Goal: Use online tool/utility: Utilize a website feature to perform a specific function

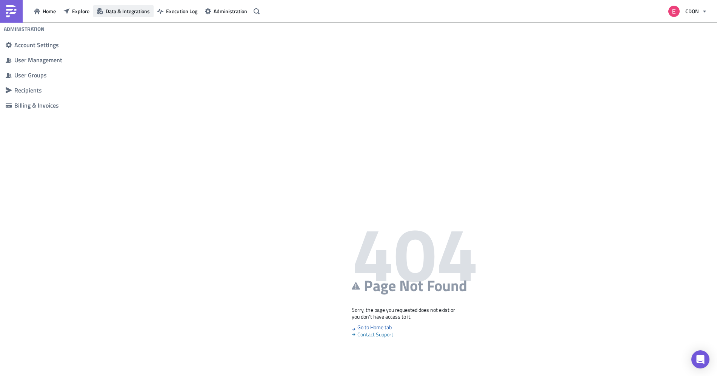
click at [123, 7] on span "Data & Integrations" at bounding box center [128, 11] width 44 height 8
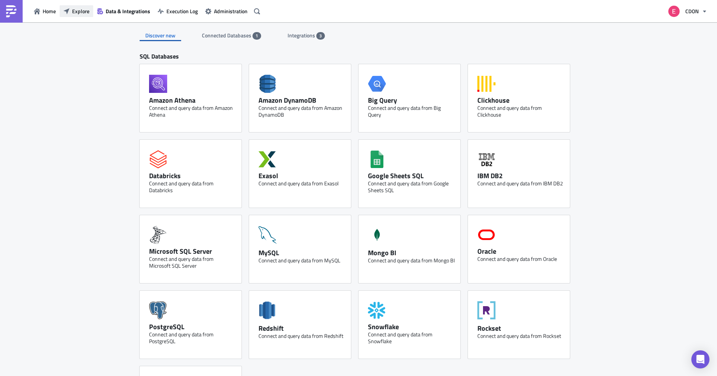
click at [80, 10] on span "Explore" at bounding box center [80, 11] width 17 height 8
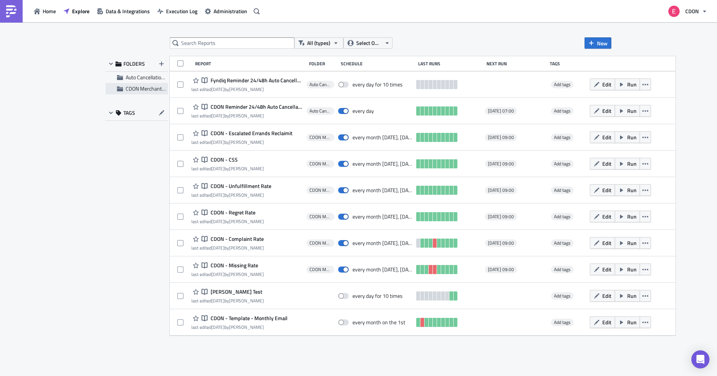
click at [137, 91] on span "CDON Merchant Communication" at bounding box center [162, 89] width 72 height 8
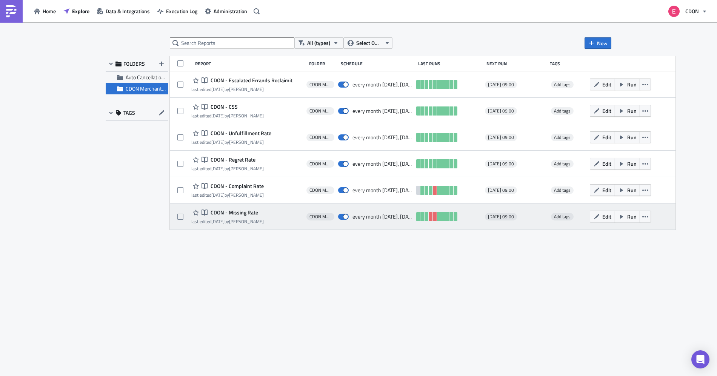
click at [240, 213] on span "CDON - Missing Rate" at bounding box center [233, 212] width 49 height 7
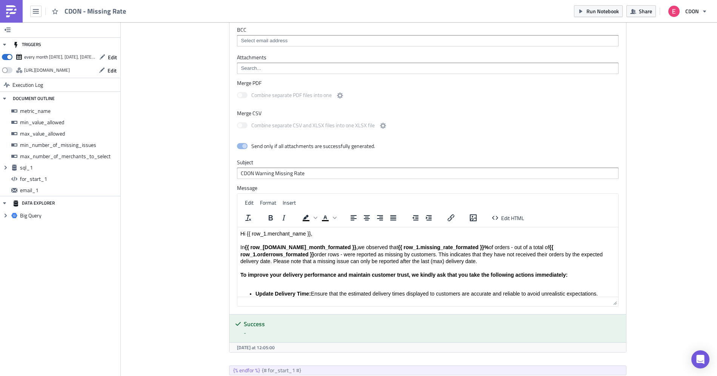
scroll to position [730, 0]
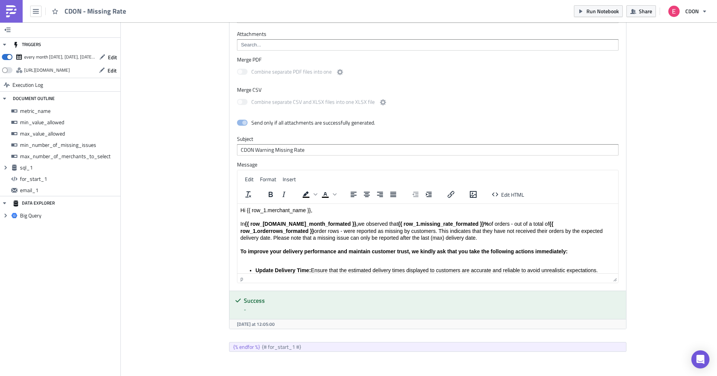
click at [293, 235] on p "Hi {{ row_1.merchant_name }}, In {{ row_1.date_month_formated }}, we observed t…" at bounding box center [427, 234] width 375 height 55
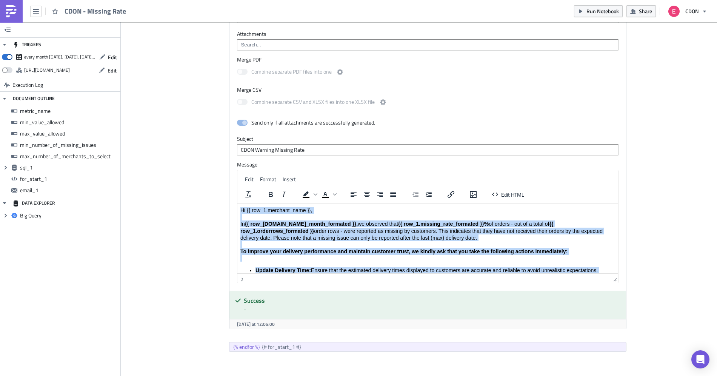
copy body "Hi {{ row_1.merchant_name }}, In {{ row_1.date_month_formated }}, we observed t…"
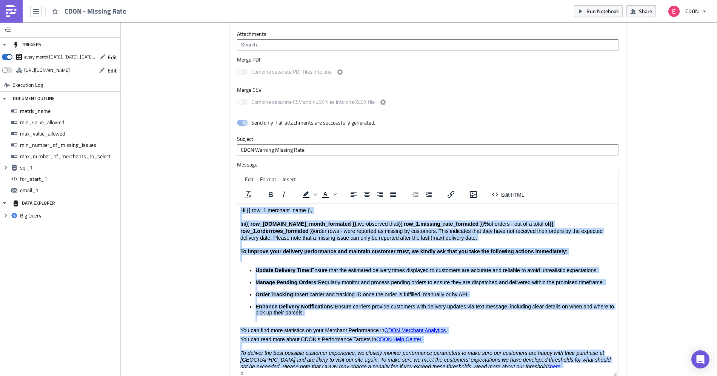
drag, startPoint x: 615, startPoint y: 277, endPoint x: 624, endPoint y: 387, distance: 110.9
click at [624, 375] on html "CDON - Missing Rate Run Notebook Share CDON TRIGGERS every month on Monday, Tue…" at bounding box center [358, 188] width 717 height 377
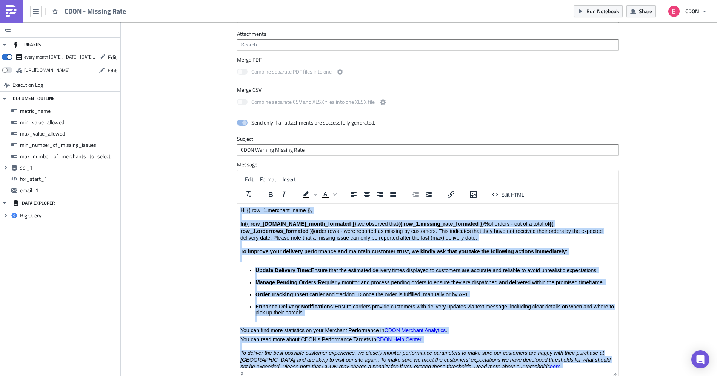
click at [550, 276] on li "Update Delivery Time: Ensure that the estimated delivery times displayed to cus…" at bounding box center [435, 273] width 360 height 12
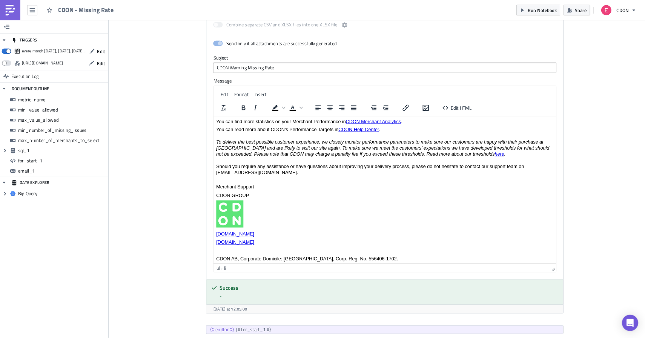
scroll to position [859, 0]
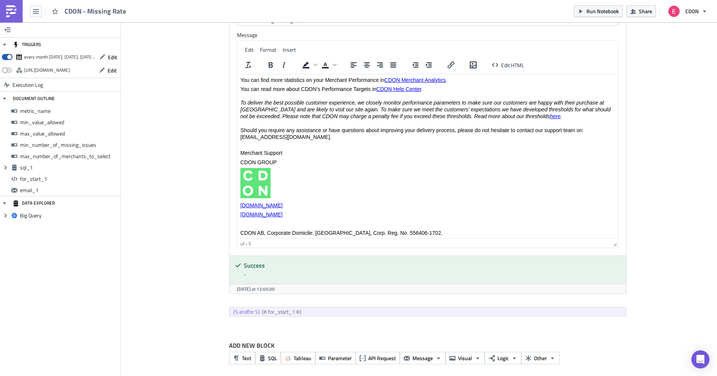
click at [8, 56] on span at bounding box center [7, 57] width 11 height 6
click at [8, 56] on input "checkbox" at bounding box center [5, 54] width 5 height 5
checkbox input "false"
click at [37, 9] on icon "button" at bounding box center [36, 11] width 6 height 5
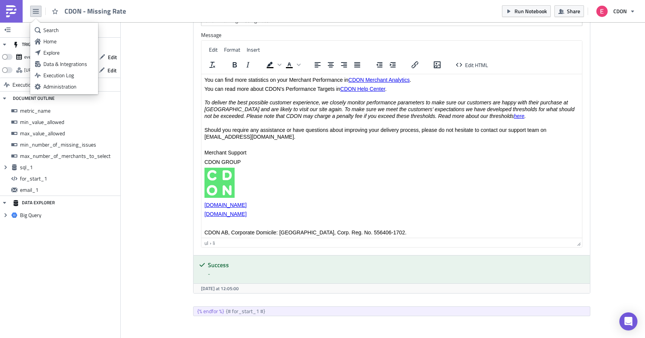
scroll to position [86, 405]
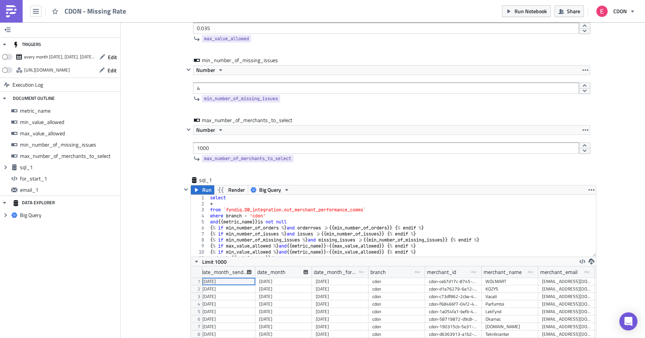
scroll to position [200, 0]
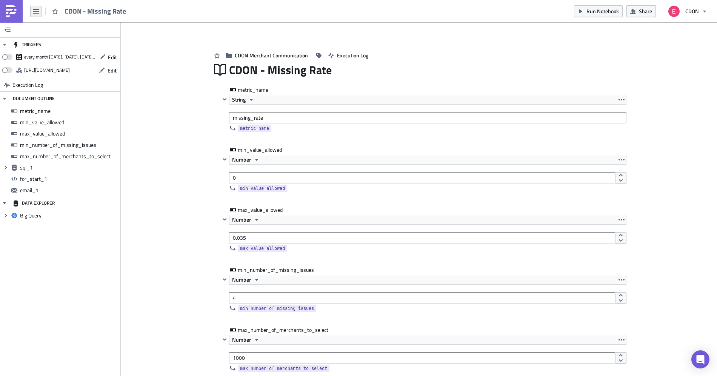
click at [36, 9] on icon "button" at bounding box center [36, 11] width 6 height 6
click at [12, 14] on img at bounding box center [11, 11] width 12 height 12
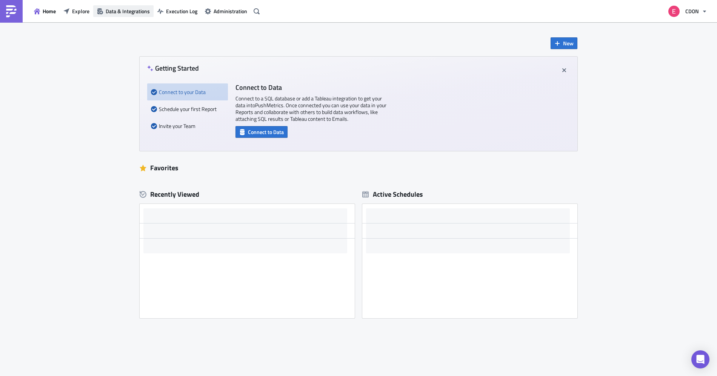
click at [109, 14] on span "Data & Integrations" at bounding box center [128, 11] width 44 height 8
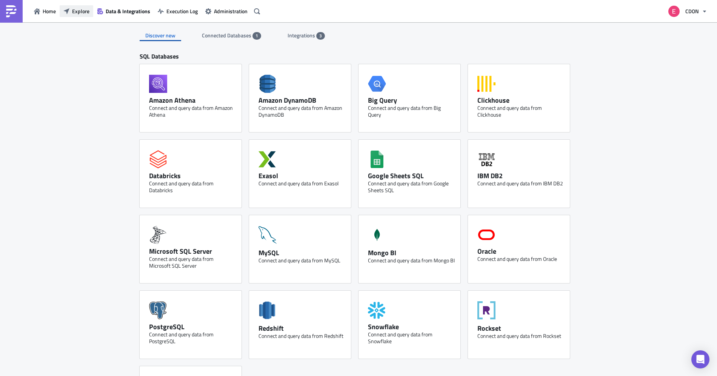
click at [84, 12] on span "Explore" at bounding box center [80, 11] width 17 height 8
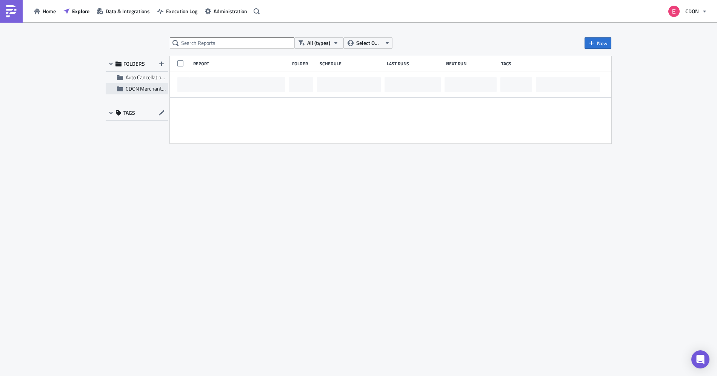
click at [139, 88] on span "CDON Merchant Communication" at bounding box center [162, 89] width 72 height 8
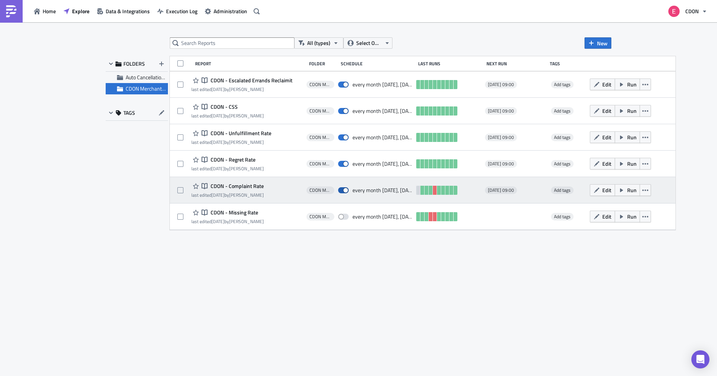
click at [345, 190] on span at bounding box center [343, 190] width 11 height 6
click at [345, 190] on input "checkbox" at bounding box center [342, 190] width 5 height 5
checkbox input "false"
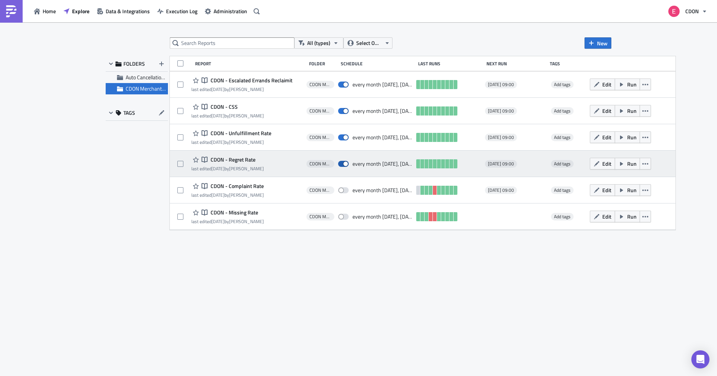
click at [345, 164] on span at bounding box center [343, 164] width 11 height 6
click at [345, 164] on input "checkbox" at bounding box center [342, 164] width 5 height 5
checkbox input "false"
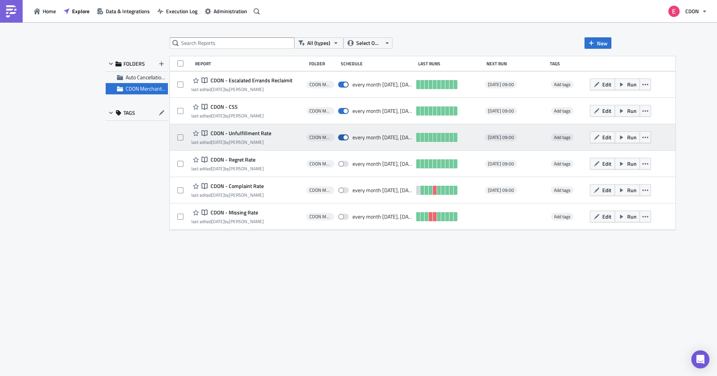
click at [344, 135] on span at bounding box center [343, 137] width 11 height 6
click at [344, 135] on input "checkbox" at bounding box center [342, 137] width 5 height 5
checkbox input "false"
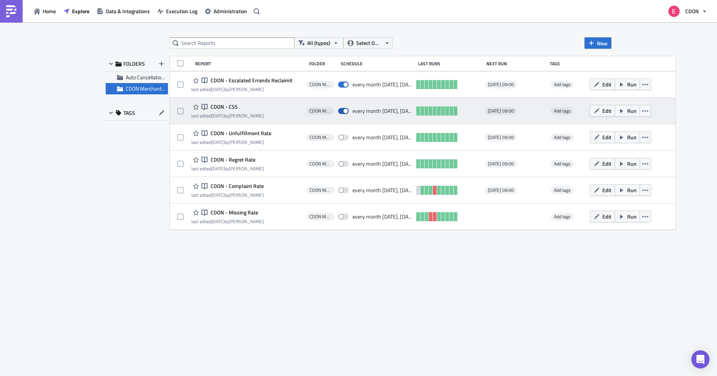
click at [345, 112] on span at bounding box center [343, 111] width 11 height 6
click at [345, 112] on input "checkbox" at bounding box center [342, 111] width 5 height 5
checkbox input "false"
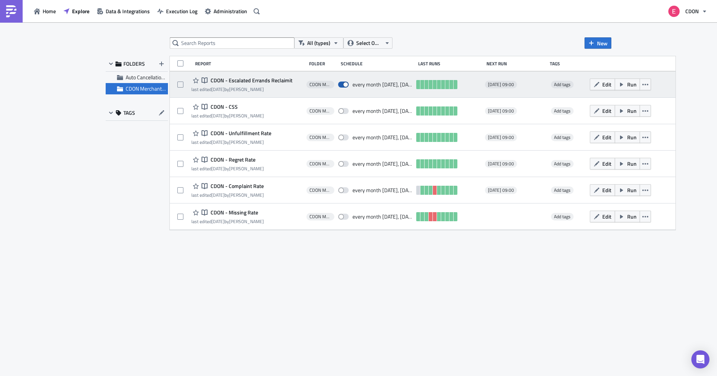
click at [344, 84] on span at bounding box center [343, 85] width 11 height 6
click at [344, 84] on input "checkbox" at bounding box center [342, 84] width 5 height 5
checkbox input "false"
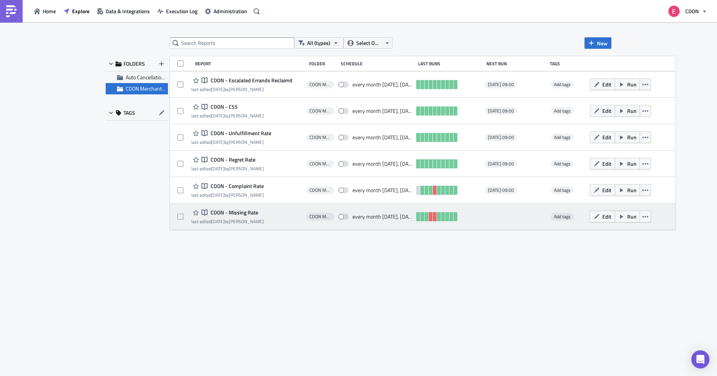
click at [217, 210] on span "CDON - Missing Rate" at bounding box center [233, 212] width 49 height 7
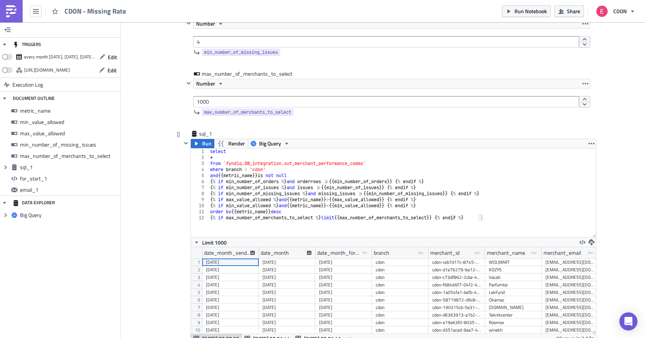
drag, startPoint x: 595, startPoint y: 209, endPoint x: 594, endPoint y: 237, distance: 27.9
click at [594, 237] on div "1 2 3 4 5 6 7 8 9 10 11 12 select * from `fyndiq.DW_integration.out_merchant_pe…" at bounding box center [393, 193] width 405 height 89
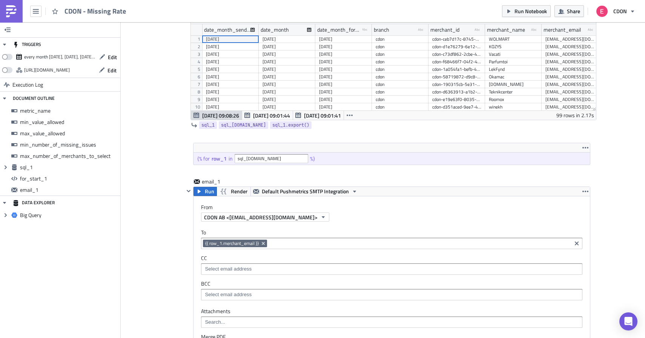
scroll to position [483, 0]
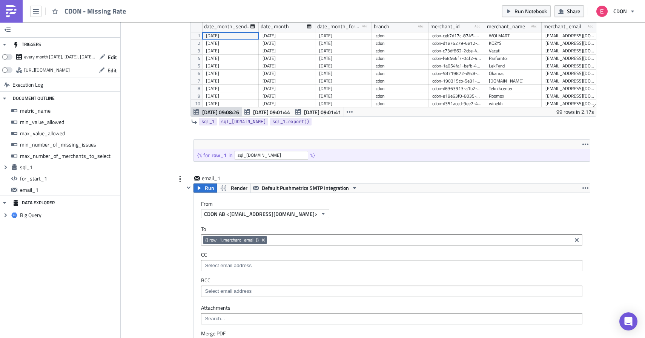
drag, startPoint x: 260, startPoint y: 241, endPoint x: 203, endPoint y: 241, distance: 56.6
click at [203, 241] on span "{{ row_1.merchant_email }}" at bounding box center [235, 241] width 64 height 8
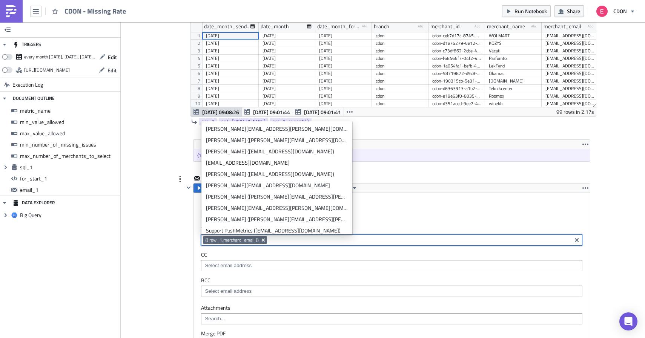
click at [263, 241] on icon "Remove Tag" at bounding box center [263, 240] width 6 height 6
click at [252, 241] on input at bounding box center [391, 241] width 377 height 8
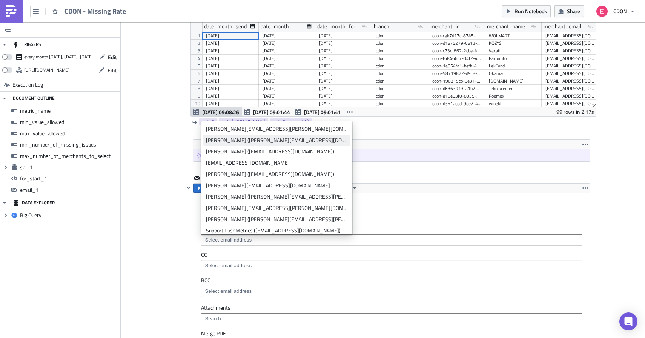
click at [245, 140] on div "Emma Korpe (emma.korpe@cdon.com)" at bounding box center [277, 141] width 142 height 8
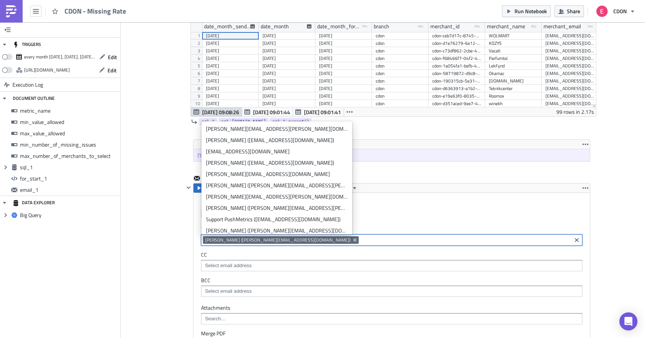
click at [169, 231] on div "CDON Merchant Communication Execution Log CDON - Missing Rate metric_name Strin…" at bounding box center [383, 121] width 430 height 1140
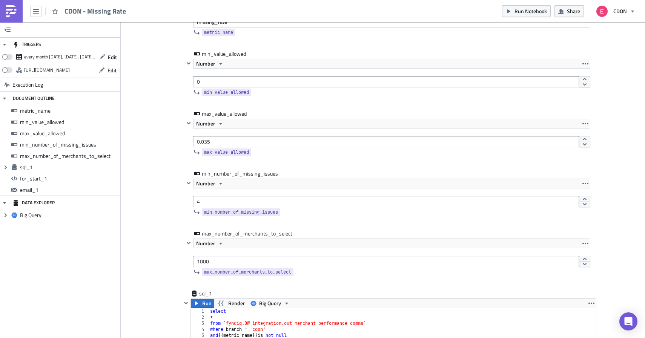
scroll to position [0, 0]
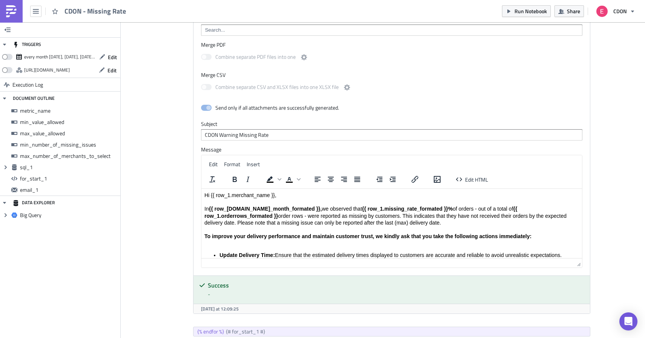
scroll to position [773, 0]
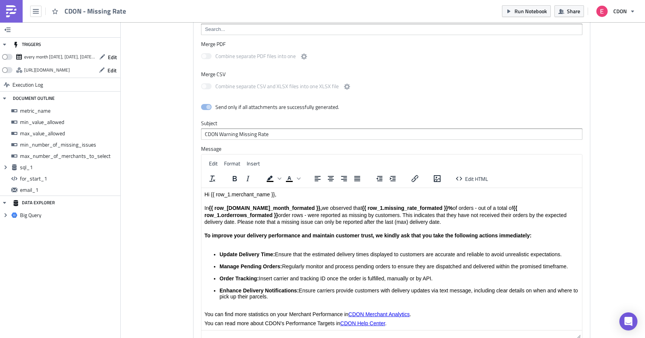
drag, startPoint x: 580, startPoint y: 265, endPoint x: 579, endPoint y: 350, distance: 85.3
click at [579, 340] on html "CDON - Missing Rate Run Notebook Share CDON TRIGGERS every month on Monday, Tue…" at bounding box center [322, 170] width 645 height 340
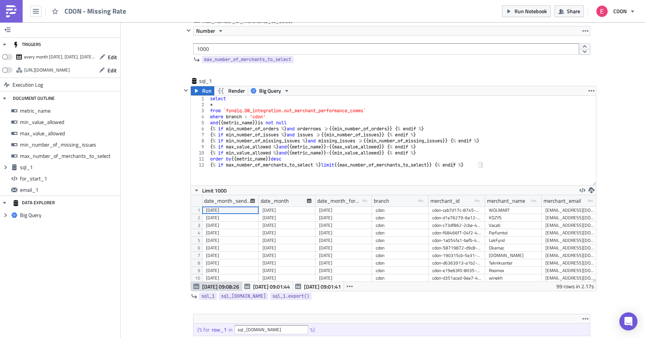
scroll to position [307, 0]
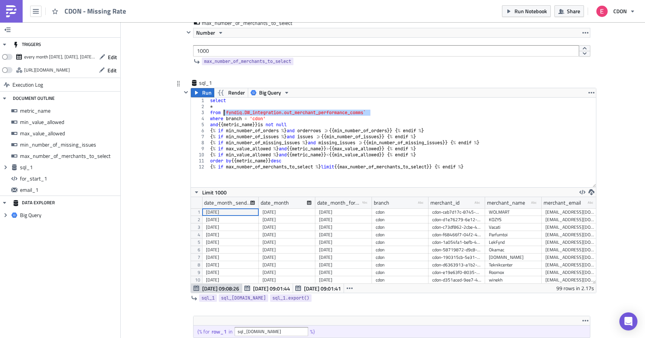
drag, startPoint x: 370, startPoint y: 113, endPoint x: 225, endPoint y: 114, distance: 145.3
click at [225, 114] on div "select * from `fyndiq.DW_integration.out_merchant_performance_comms` where bran…" at bounding box center [403, 149] width 388 height 102
paste textarea "cdg-data-prod.output.out_merchant_communication__performance_monthly"
click at [213, 118] on div "select * from `cdg-data-prod.output.out_merchant_communication__performance_mon…" at bounding box center [403, 149] width 388 height 102
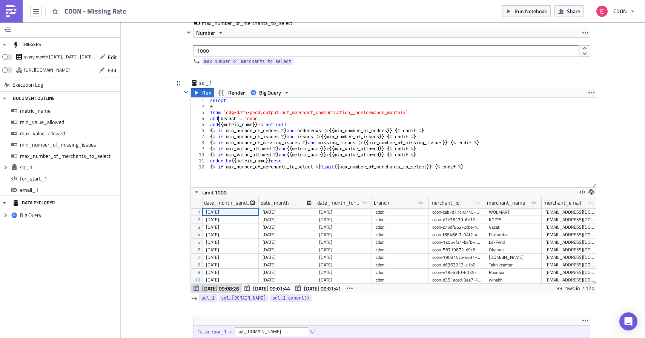
scroll to position [0, 0]
click at [417, 115] on div "select * from `cdg-data-prod.output.out_merchant_communication__performance_mon…" at bounding box center [403, 149] width 388 height 102
type textarea "from `cdg-data-prod.output.out_merchant_communication__performance_monthly`"
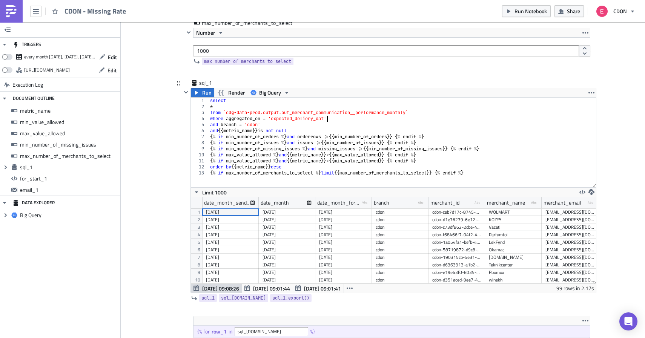
scroll to position [0, 10]
click at [350, 120] on div "select * from `cdg-data-prod.output.out_merchant_communication__performance_mon…" at bounding box center [403, 149] width 388 height 102
click at [309, 117] on div "select * from `cdg-data-prod.output.out_merchant_communication__performance_mon…" at bounding box center [403, 149] width 388 height 102
click at [346, 120] on div "select * from `cdg-data-prod.output.out_merchant_communication__performance_mon…" at bounding box center [403, 149] width 388 height 102
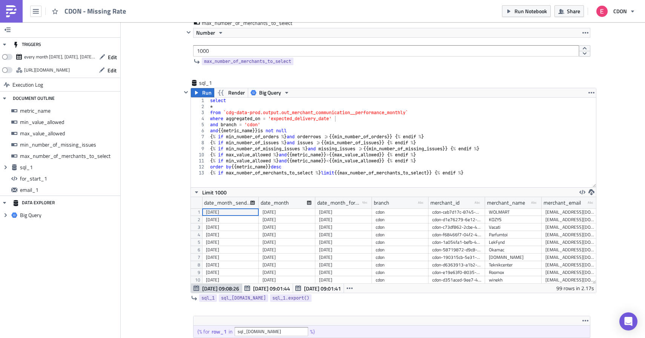
click at [157, 138] on div "Add Image CDON Merchant Communication Execution Log CDON - Missing Rate metric_…" at bounding box center [383, 327] width 525 height 1224
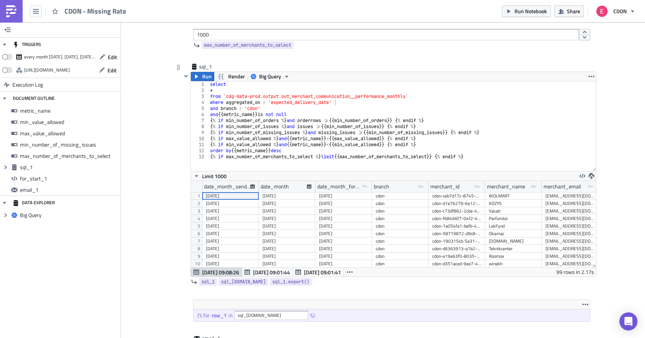
scroll to position [0, 4]
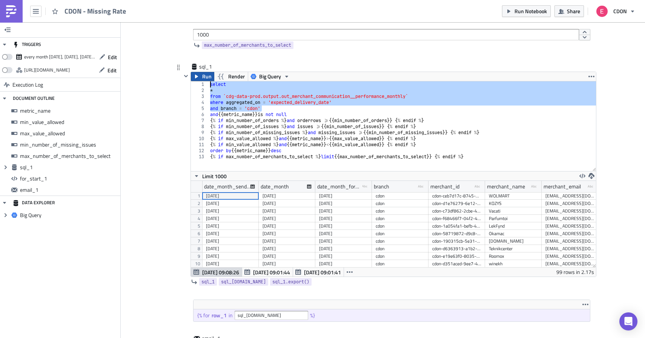
drag, startPoint x: 267, startPoint y: 109, endPoint x: 200, endPoint y: 81, distance: 73.1
click at [200, 81] on div "Run Render Big Query and branch = 'cdon' 1 2 3 4 5 6 7 8 9 10 11 12 13 select *…" at bounding box center [394, 175] width 406 height 206
click at [193, 107] on div "5" at bounding box center [200, 109] width 18 height 6
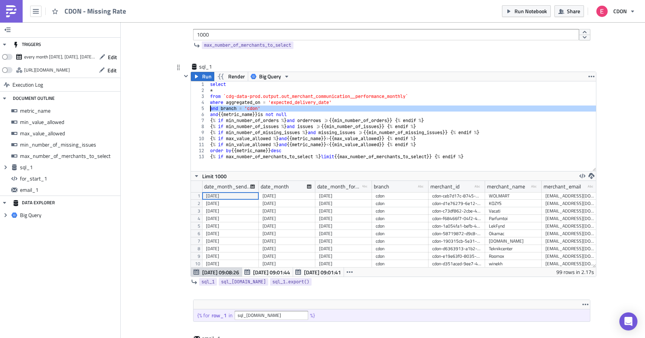
click at [266, 108] on div "select * from `cdg-data-prod.output.out_merchant_communication__performance_mon…" at bounding box center [403, 133] width 388 height 102
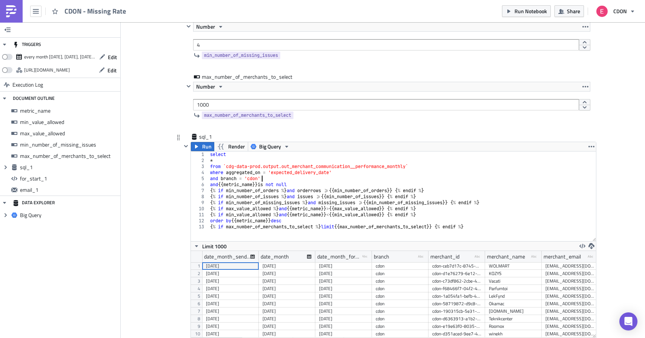
scroll to position [231, 0]
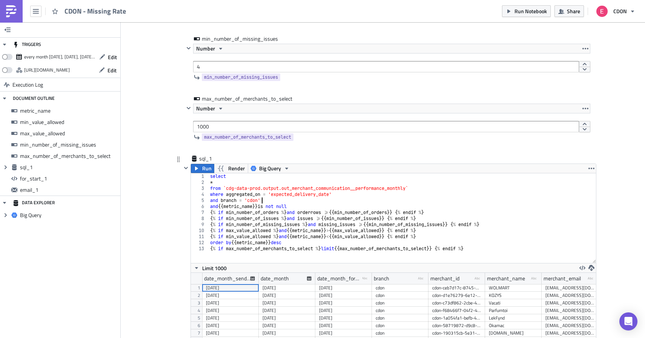
click at [496, 253] on div "select * from `cdg-data-prod.output.out_merchant_communication__performance_mon…" at bounding box center [403, 225] width 388 height 102
type textarea "{% if max_number_of_merchants_to_select %} limit {{ max_number_of_merchants_to_…"
click at [483, 253] on div "select * from `cdg-data-prod.output.out_merchant_communication__performance_mon…" at bounding box center [403, 225] width 388 height 102
click at [495, 251] on div "select * from `cdg-data-prod.output.out_merchant_communication__performance_mon…" at bounding box center [403, 225] width 388 height 102
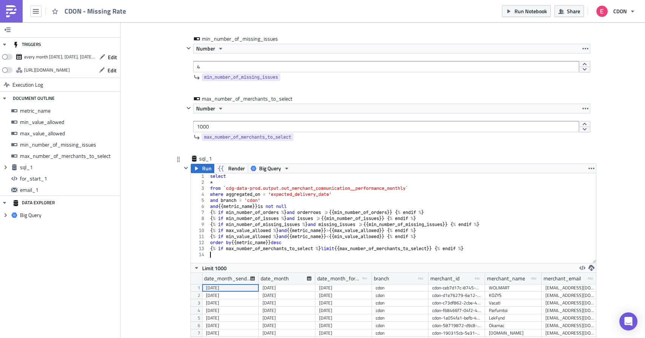
type textarea "{% if max_number_of_merchants_to_select %} limit {{ max_number_of_merchants_to_…"
click at [242, 125] on input "1000" at bounding box center [386, 126] width 386 height 11
type input "1"
click at [183, 118] on div "max_number_of_merchants_to_select Number 1 max_number_of_merchants_to_select" at bounding box center [382, 125] width 415 height 60
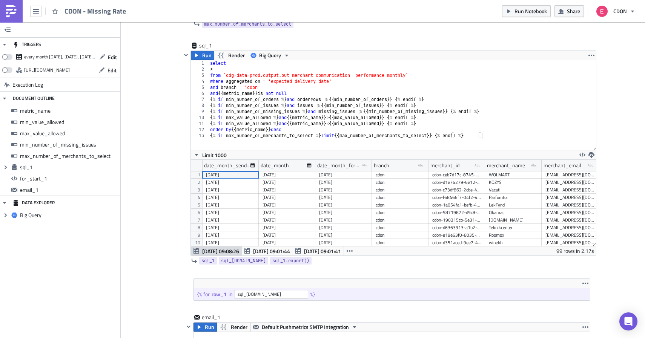
scroll to position [329, 0]
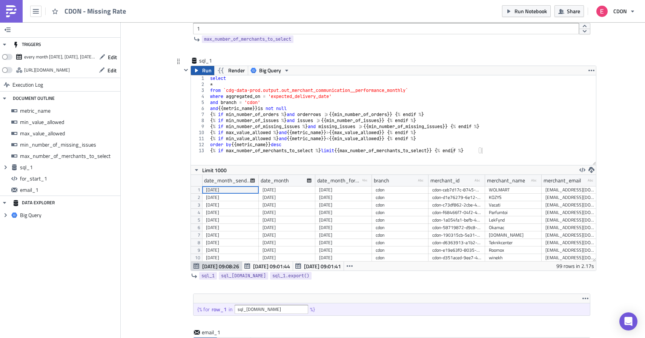
click at [205, 71] on span "Run" at bounding box center [206, 70] width 9 height 9
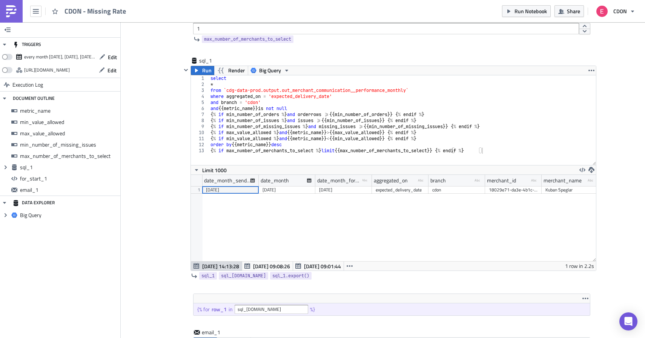
scroll to position [86, 405]
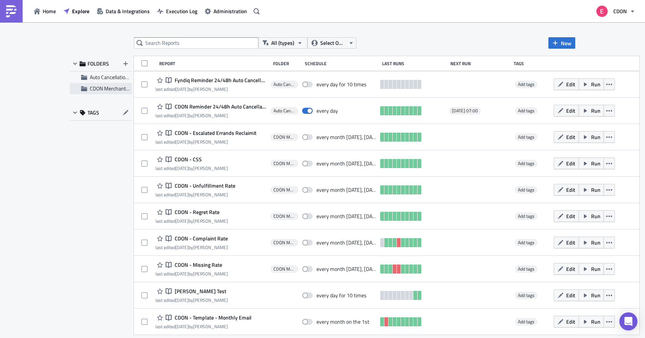
click at [102, 88] on span "CDON Merchant Communication" at bounding box center [126, 89] width 72 height 8
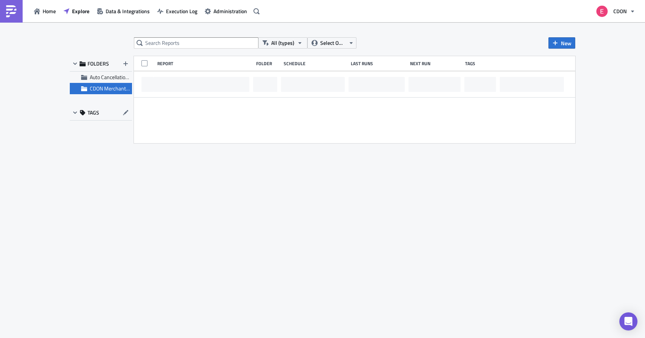
click at [102, 88] on span "CDON Merchant Communication" at bounding box center [126, 89] width 72 height 8
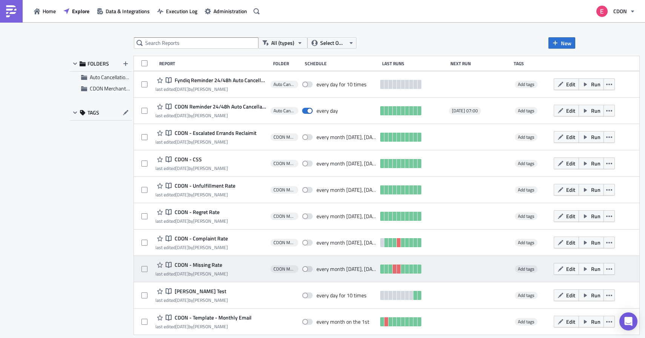
click at [228, 271] on div "last edited 4 months ago by Richard Ristic" at bounding box center [191, 274] width 72 height 6
click at [208, 264] on span "CDON - Missing Rate" at bounding box center [197, 265] width 49 height 7
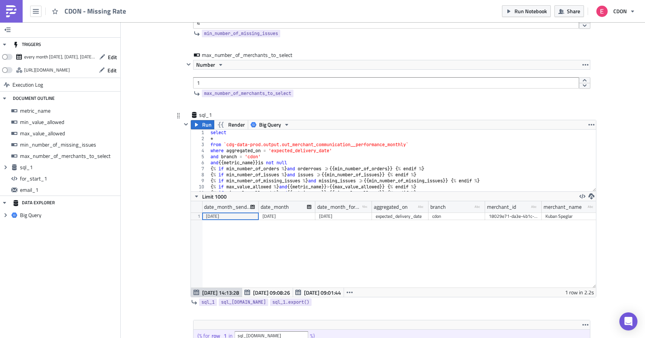
scroll to position [270, 0]
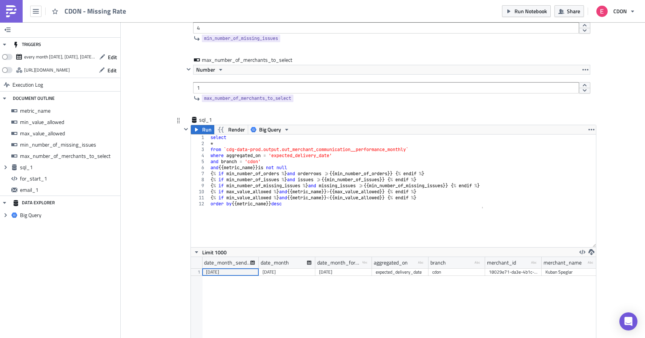
drag, startPoint x: 595, startPoint y: 194, endPoint x: 595, endPoint y: 245, distance: 50.9
click at [595, 245] on div "1 2 3 4 5 6 7 8 9 10 11 12 select * from `cdg-data-prod.output.out_merchant_com…" at bounding box center [393, 191] width 405 height 113
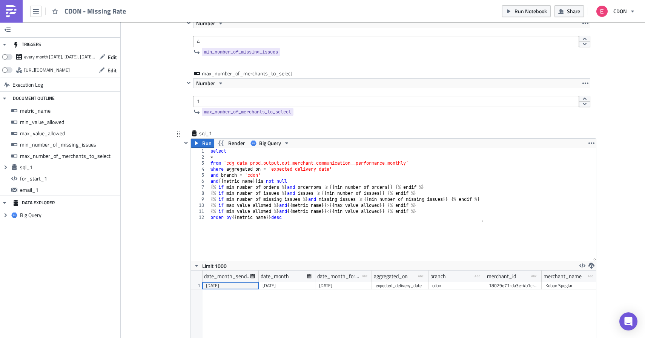
scroll to position [255, 0]
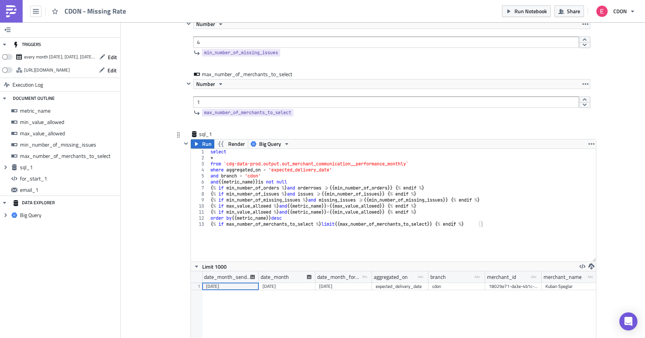
type textarea "where aggregated_on = 'expected_delivery_date'"
click at [340, 169] on div "select * from `cdg-data-prod.output.out_merchant_communication__performance_mon…" at bounding box center [402, 211] width 387 height 125
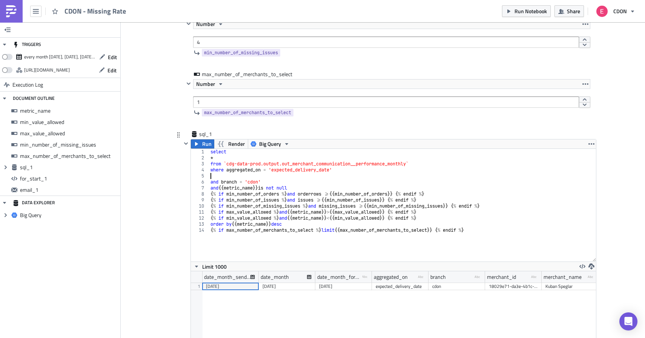
paste textarea "where date_month_sendout = date_trunc(current_date(), month)"
click at [217, 178] on div "select * from `cdg-data-prod.output.out_merchant_communication__performance_mon…" at bounding box center [402, 211] width 387 height 125
click at [278, 183] on div "select * from `cdg-data-prod.output.out_merchant_communication__performance_mon…" at bounding box center [402, 211] width 387 height 125
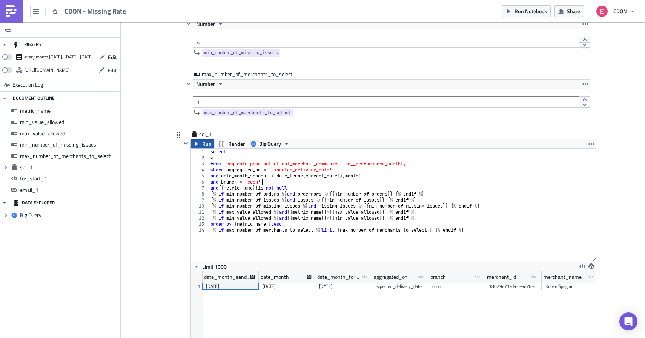
click at [206, 145] on span "Run" at bounding box center [206, 144] width 9 height 9
click at [274, 183] on div "select * from `cdg-data-prod.output.out_merchant_communication__performance_mon…" at bounding box center [402, 211] width 387 height 125
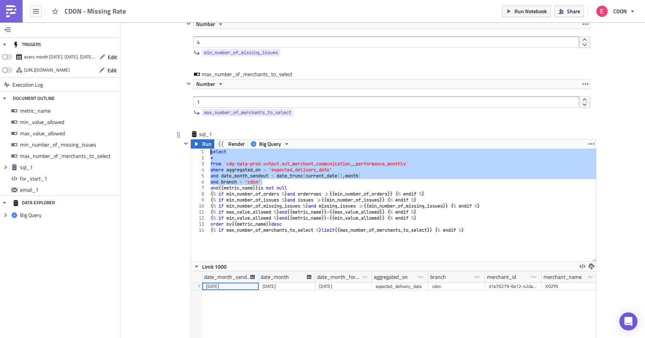
drag, startPoint x: 266, startPoint y: 183, endPoint x: 210, endPoint y: 153, distance: 63.7
click at [210, 153] on div "select * from `cdg-data-prod.output.out_merchant_communication__performance_mon…" at bounding box center [402, 211] width 387 height 125
click at [267, 179] on div "select * from `cdg-data-prod.output.out_merchant_communication__performance_mon…" at bounding box center [402, 211] width 387 height 125
type textarea "and date_month_sendout = date_trunc(current_date(), month)"
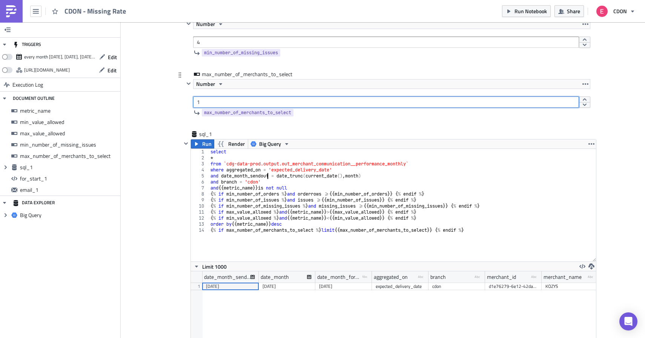
click at [223, 100] on input "1" at bounding box center [386, 102] width 386 height 11
type input "1000"
click at [205, 145] on span "Run" at bounding box center [206, 144] width 9 height 9
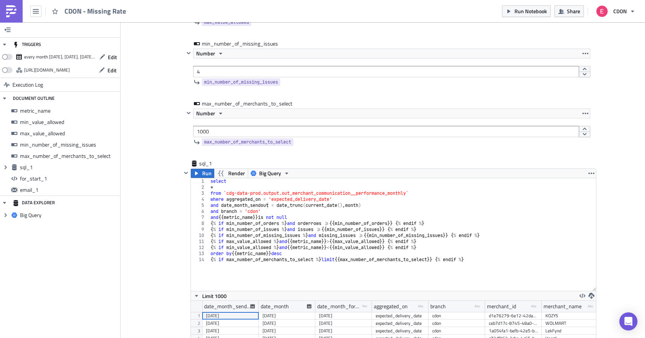
scroll to position [0, 0]
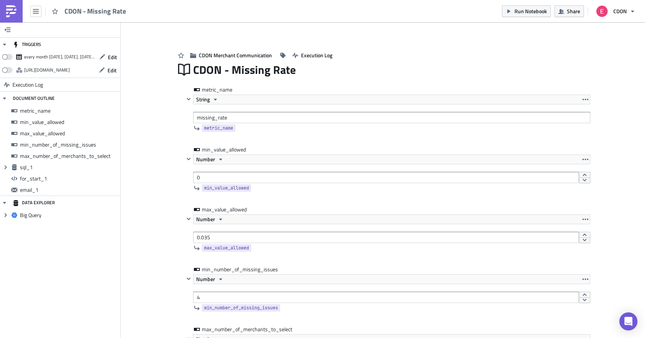
click at [36, 11] on icon "button" at bounding box center [36, 11] width 6 height 5
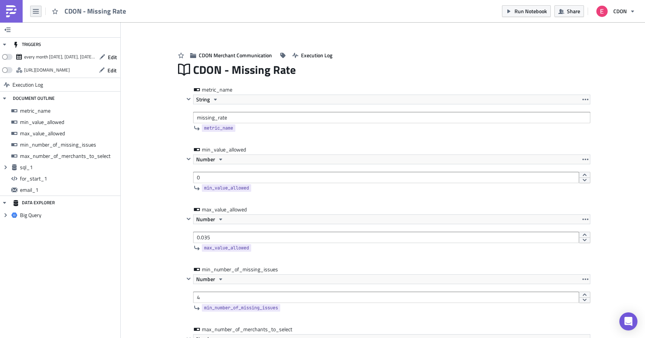
click at [35, 12] on icon "button" at bounding box center [36, 11] width 6 height 6
click at [35, 10] on icon "button" at bounding box center [36, 11] width 6 height 6
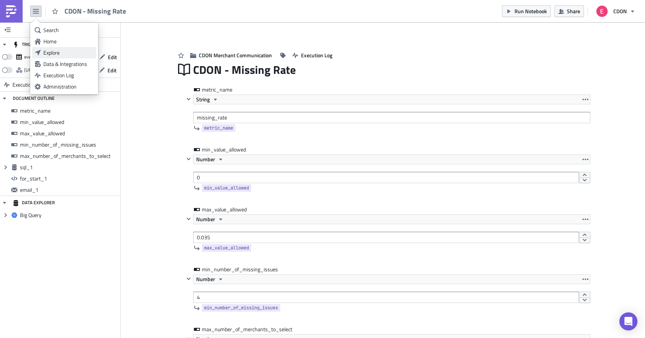
click at [52, 50] on div "Explore" at bounding box center [68, 53] width 50 height 8
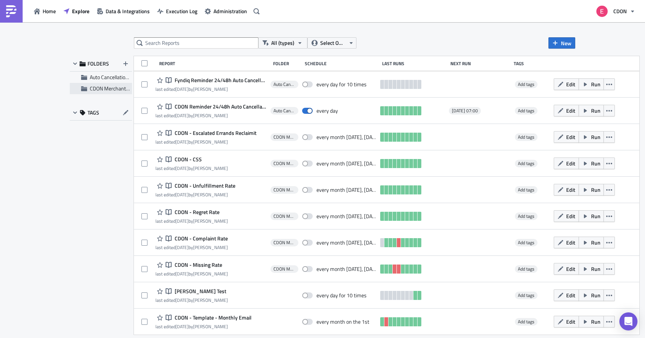
click at [112, 91] on span "CDON Merchant Communication" at bounding box center [126, 89] width 72 height 8
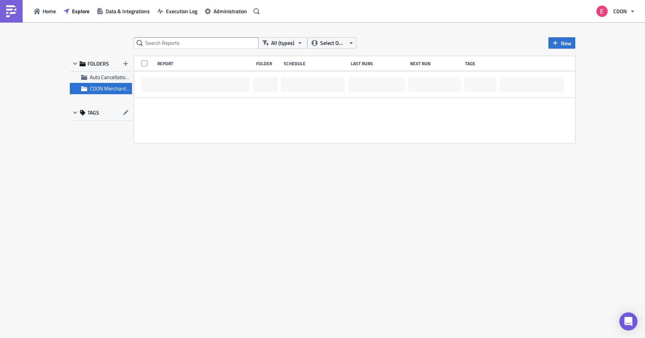
click at [112, 91] on span "CDON Merchant Communication" at bounding box center [126, 89] width 72 height 8
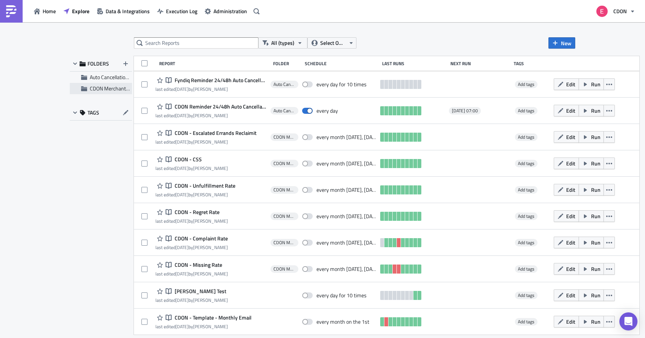
click at [112, 88] on span "CDON Merchant Communication" at bounding box center [126, 89] width 72 height 8
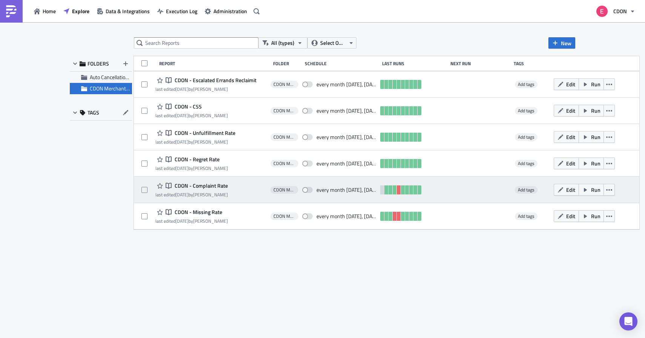
click at [206, 184] on span "CDON - Complaint Rate" at bounding box center [200, 186] width 55 height 7
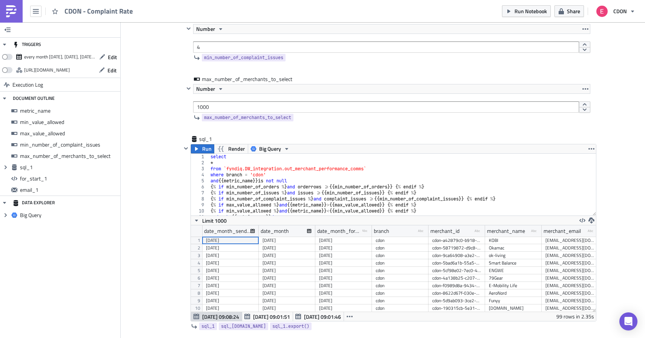
scroll to position [274, 0]
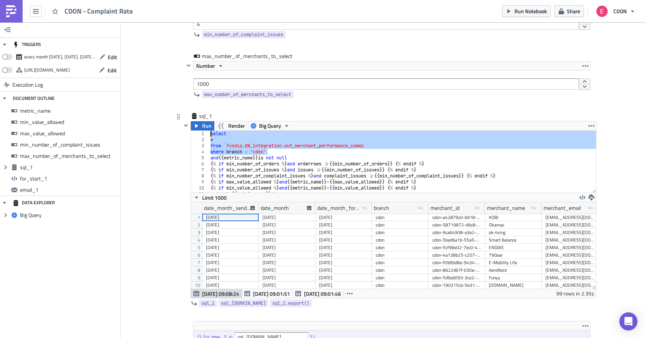
drag, startPoint x: 269, startPoint y: 153, endPoint x: 206, endPoint y: 135, distance: 65.9
click at [206, 135] on div "where branch = 'cdon' 1 2 3 4 5 6 7 8 9 10 11 12 select * from `fyndiq.DW_integ…" at bounding box center [393, 162] width 405 height 62
paste textarea "and branch = 'cdon'"
type textarea "and branch = 'cdon'"
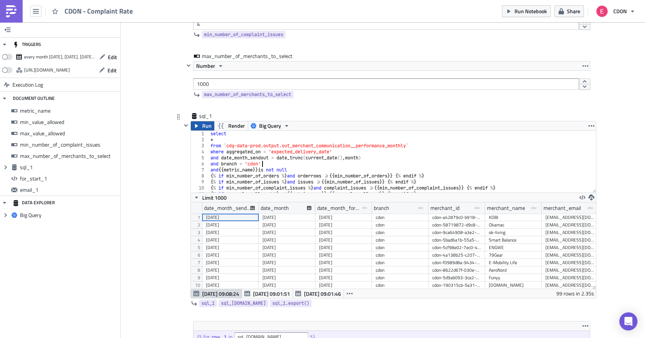
click at [202, 126] on button "Run" at bounding box center [202, 126] width 23 height 9
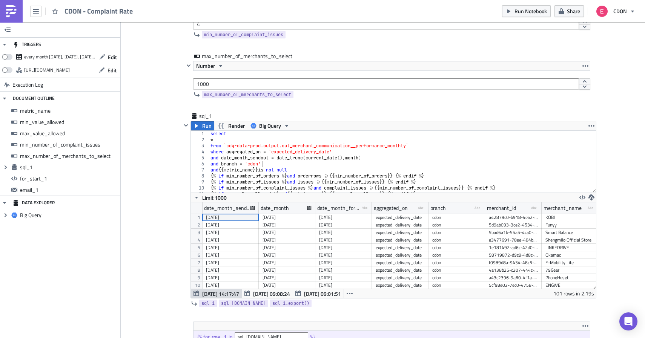
scroll to position [86, 405]
click at [146, 76] on div "Add Image CDON Merchant Communication Execution Log CDON - Complaint Rate metri…" at bounding box center [383, 311] width 525 height 1124
click at [32, 10] on button "button" at bounding box center [35, 11] width 11 height 11
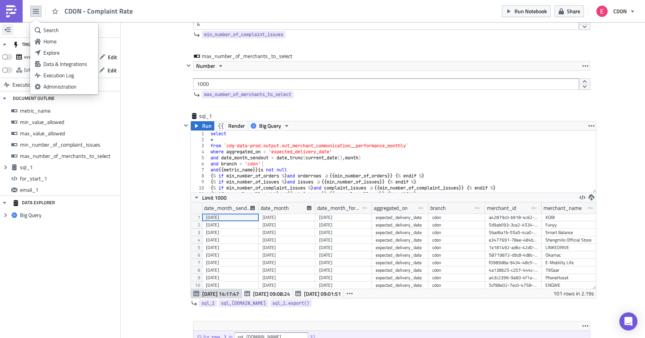
click at [5, 29] on icon "button" at bounding box center [8, 30] width 6 height 6
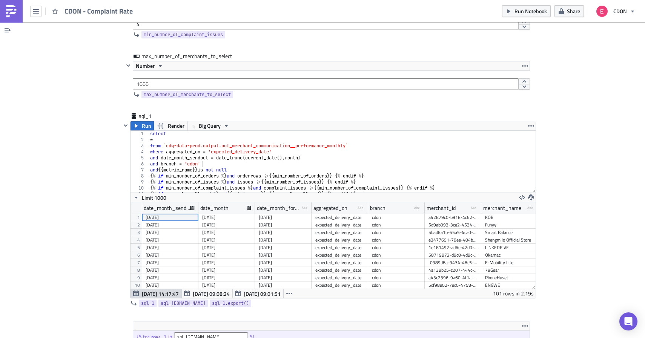
click at [5, 29] on icon "button" at bounding box center [8, 30] width 6 height 6
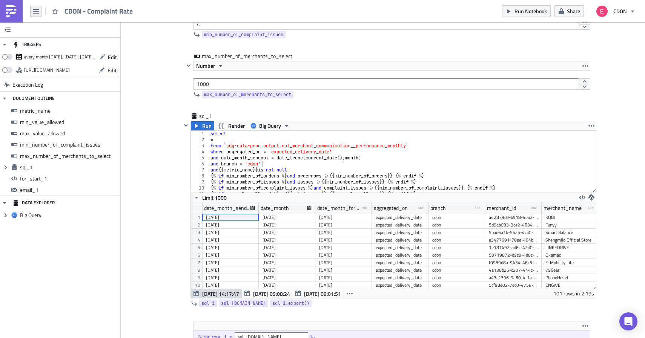
click at [31, 13] on button "button" at bounding box center [35, 11] width 11 height 11
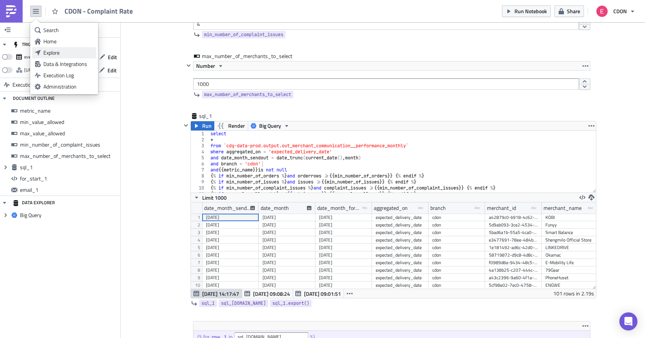
click at [48, 52] on div "Explore" at bounding box center [68, 53] width 50 height 8
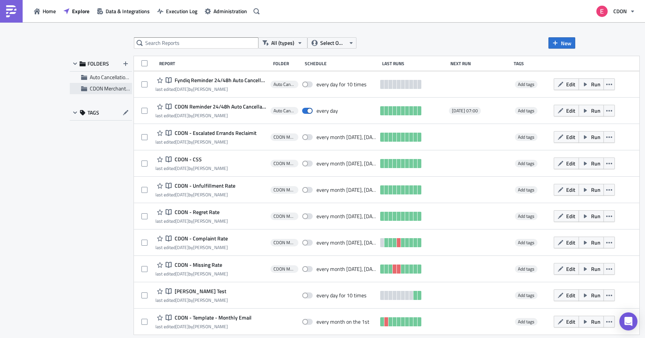
click at [106, 90] on span "CDON Merchant Communication" at bounding box center [126, 89] width 72 height 8
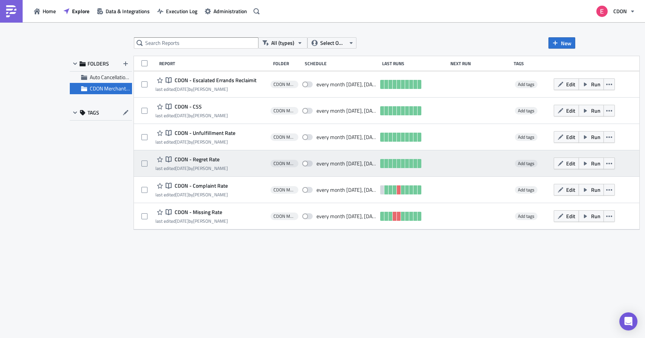
click at [206, 160] on span "CDON - Regret Rate" at bounding box center [196, 159] width 47 height 7
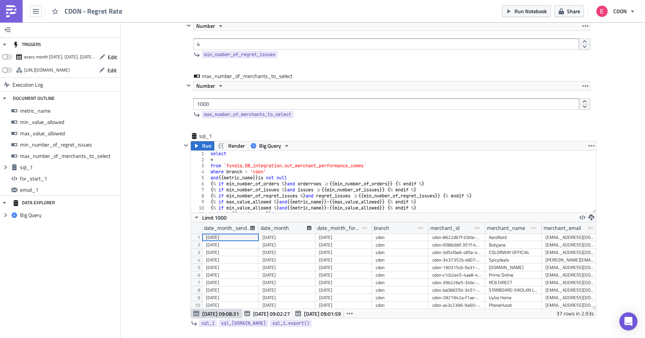
scroll to position [255, 0]
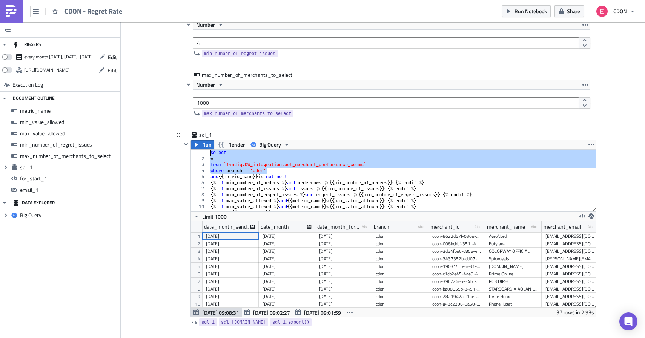
drag, startPoint x: 269, startPoint y: 171, endPoint x: 209, endPoint y: 152, distance: 63.3
click at [209, 152] on div "select * from `fyndiq.DW_integration.out_merchant_performance_comms` where bran…" at bounding box center [402, 187] width 387 height 74
paste textarea "and branch = 'cdon'"
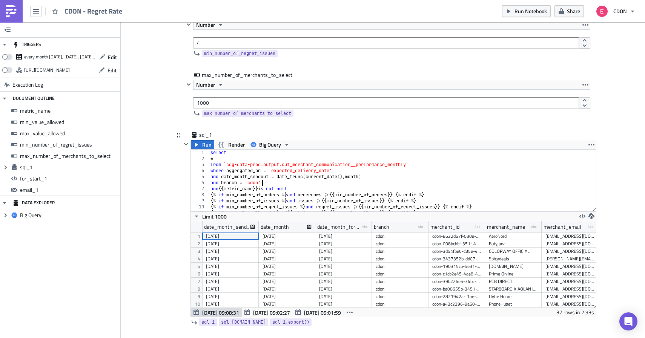
click at [318, 171] on div "select * from `cdg-data-prod.output.out_merchant_communication__performance_mon…" at bounding box center [402, 187] width 387 height 74
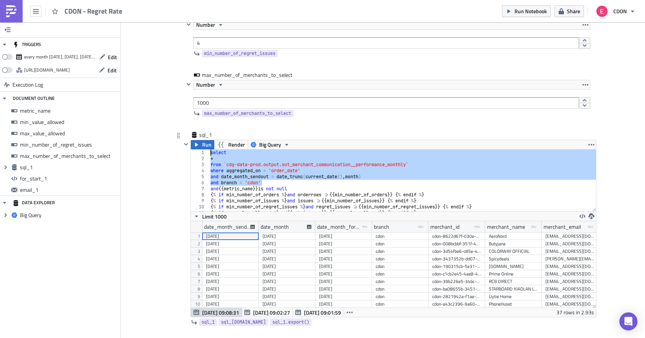
drag, startPoint x: 267, startPoint y: 182, endPoint x: 204, endPoint y: 152, distance: 69.5
click at [204, 152] on div "where aggregated_on = 'order_date' 1 2 3 4 5 6 7 8 9 10 11 12 select * from `cd…" at bounding box center [393, 181] width 405 height 62
type textarea "select *"
click at [202, 146] on span "Run" at bounding box center [206, 144] width 9 height 9
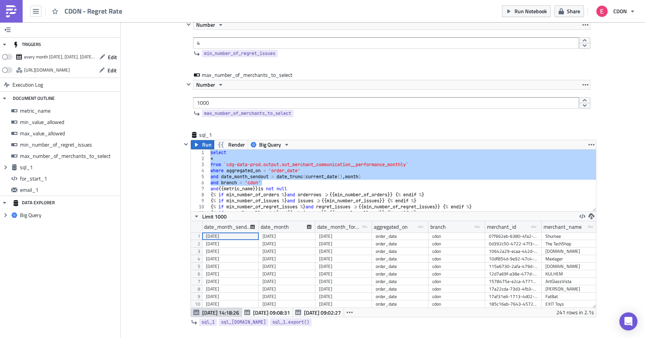
scroll to position [86, 405]
click at [178, 109] on div "max_number_of_merchants_to_select Number 1000 max_number_of_merchants_to_select" at bounding box center [382, 101] width 415 height 60
click at [33, 13] on icon "button" at bounding box center [36, 11] width 6 height 6
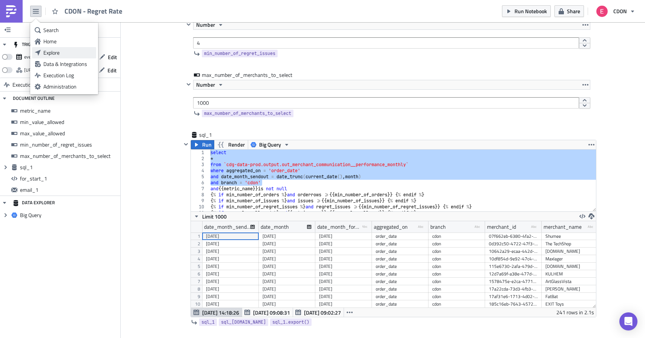
click at [49, 49] on div "Explore" at bounding box center [68, 53] width 50 height 8
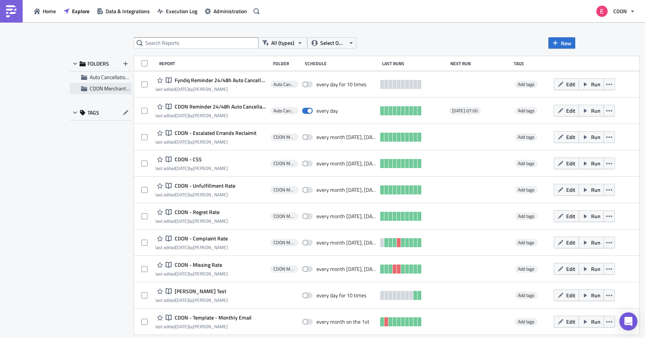
click at [107, 87] on span "CDON Merchant Communication" at bounding box center [126, 89] width 72 height 8
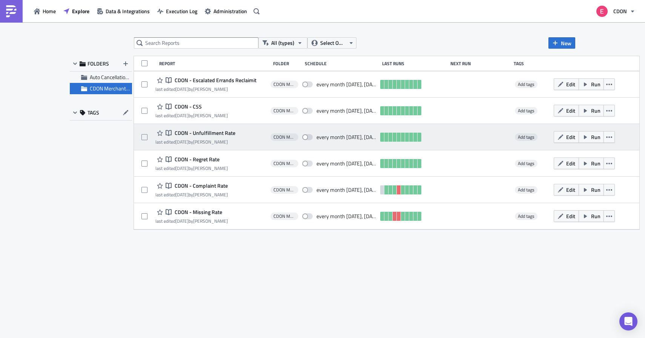
click at [214, 135] on span "CDON - Unfulfillment Rate" at bounding box center [204, 133] width 63 height 7
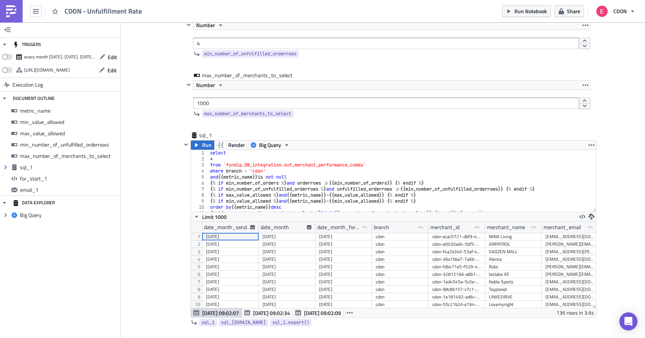
scroll to position [268, 0]
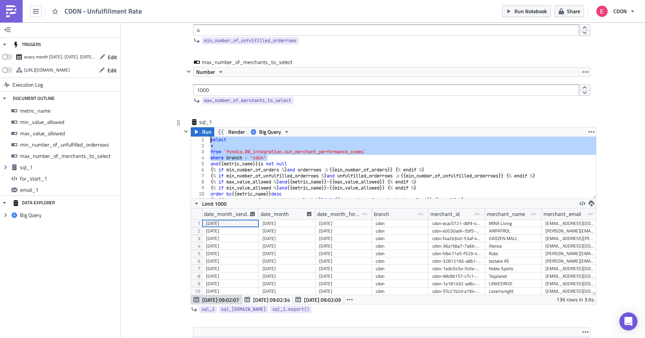
drag, startPoint x: 271, startPoint y: 158, endPoint x: 206, endPoint y: 138, distance: 67.7
click at [206, 138] on div "where branch = 'cdon' 1 2 3 4 5 6 7 8 9 10 11 select * from `fyndiq.DW_integrat…" at bounding box center [393, 168] width 405 height 62
paste textarea "and branch = 'cdon'"
type textarea "and branch = 'cdon'"
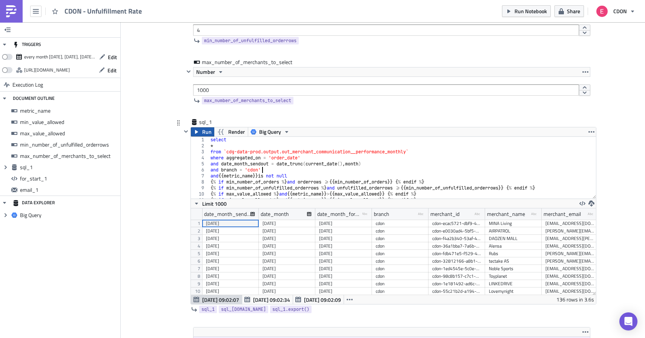
click at [204, 129] on span "Run" at bounding box center [206, 132] width 9 height 9
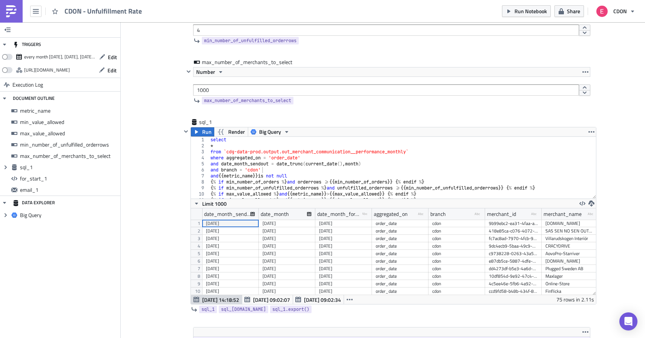
scroll to position [86, 405]
click at [165, 118] on div "Add Image CDON Merchant Communication Execution Log CDON - Unfulfillment Rate m…" at bounding box center [383, 317] width 525 height 1124
click at [35, 13] on icon "button" at bounding box center [36, 11] width 6 height 5
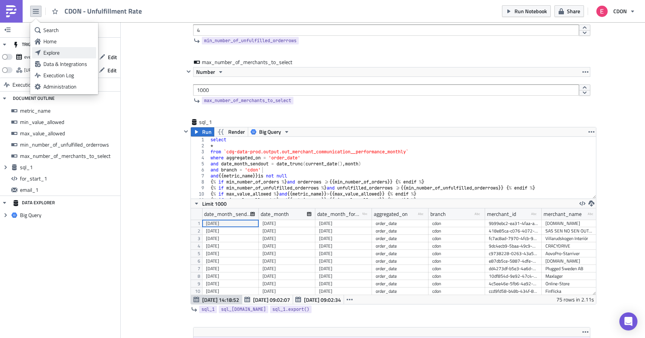
click at [51, 51] on div "Explore" at bounding box center [68, 53] width 50 height 8
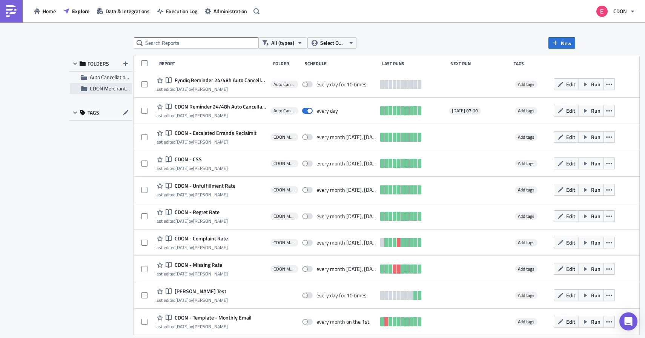
click at [116, 89] on span "CDON Merchant Communication" at bounding box center [126, 89] width 72 height 8
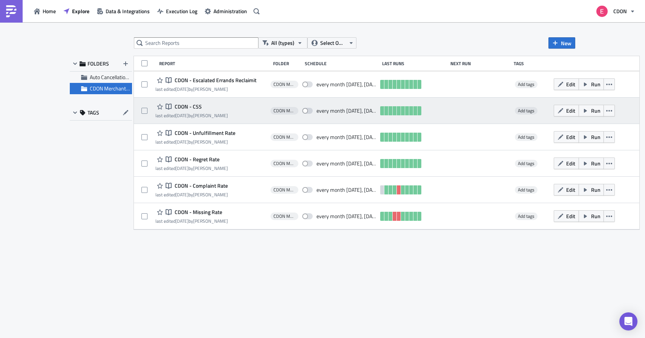
click at [189, 108] on span "CDON - CSS" at bounding box center [187, 106] width 29 height 7
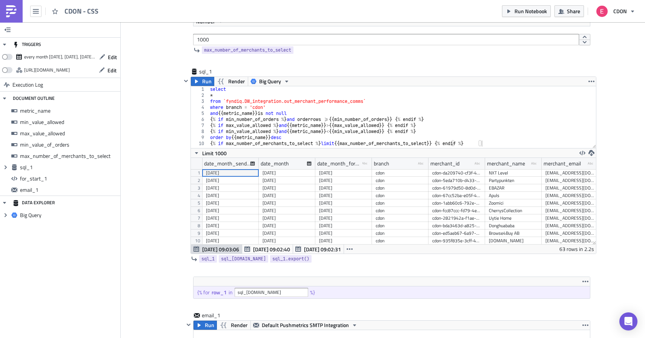
scroll to position [325, 0]
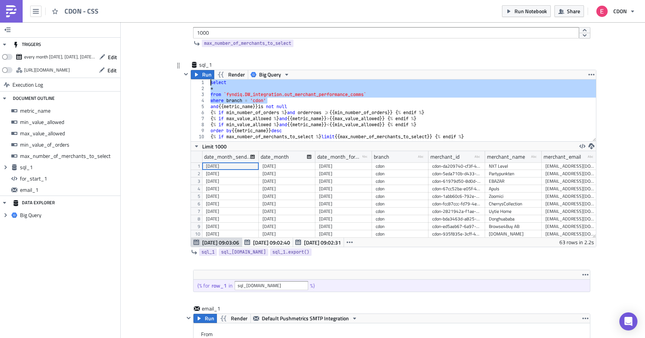
drag, startPoint x: 272, startPoint y: 101, endPoint x: 199, endPoint y: 83, distance: 75.3
click at [199, 83] on div "where branch = 'cdon' 1 2 3 4 5 6 7 8 9 10 select * from `fyndiq.DW_integration…" at bounding box center [393, 111] width 405 height 62
paste textarea "and branch = 'cdon'"
type textarea "and branch = 'cdon'"
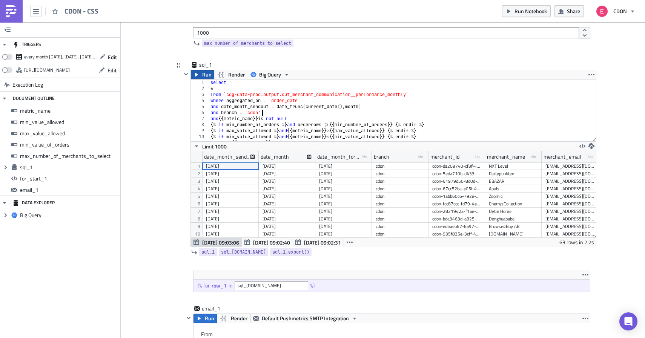
click at [201, 77] on button "Run" at bounding box center [202, 74] width 23 height 9
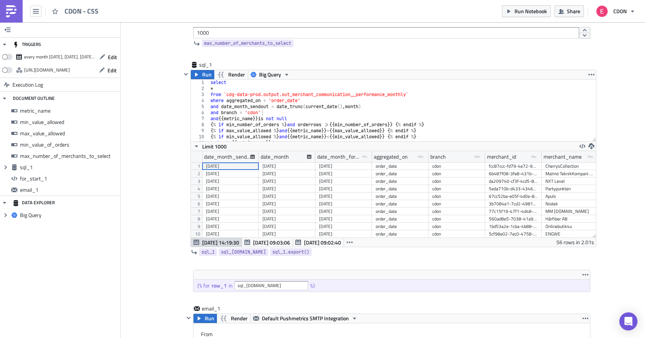
scroll to position [86, 405]
click at [177, 112] on div "sql_1 Run Render Big Query and branch = 'cdon' 1 2 3 4 5 6 7 8 9 10 11 12 selec…" at bounding box center [382, 165] width 415 height 209
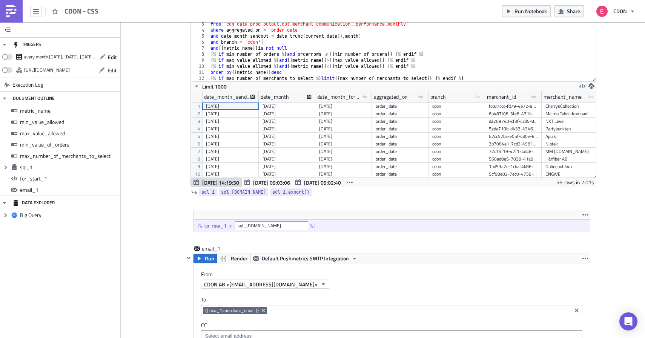
scroll to position [0, 0]
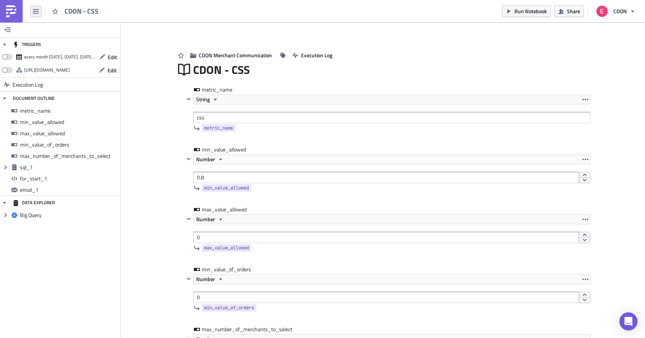
click at [38, 12] on icon "button" at bounding box center [36, 11] width 6 height 6
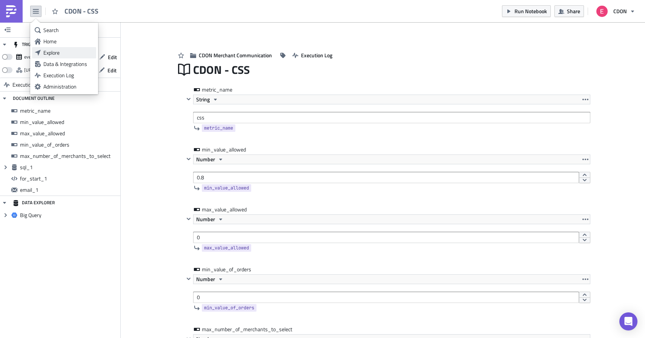
click at [56, 54] on div "Explore" at bounding box center [68, 53] width 50 height 8
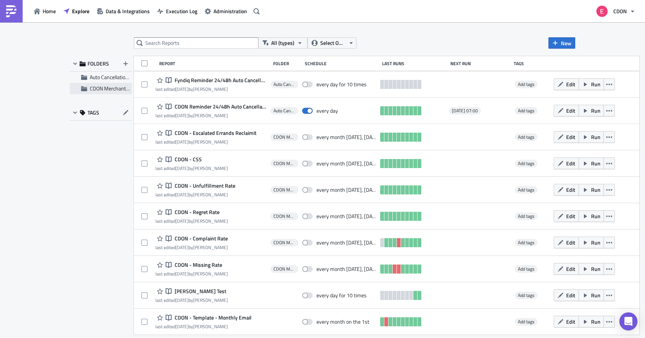
click at [109, 90] on span "CDON Merchant Communication" at bounding box center [126, 89] width 72 height 8
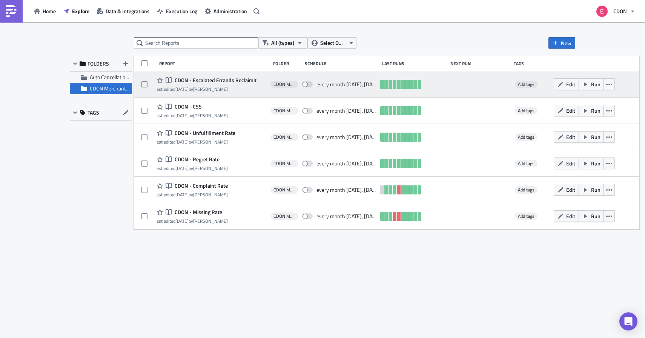
click at [225, 79] on span "CDON - Escalated Errands Reclaimit" at bounding box center [215, 80] width 84 height 7
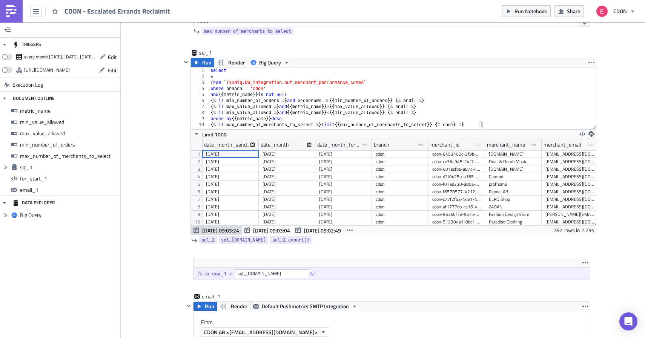
scroll to position [331, 0]
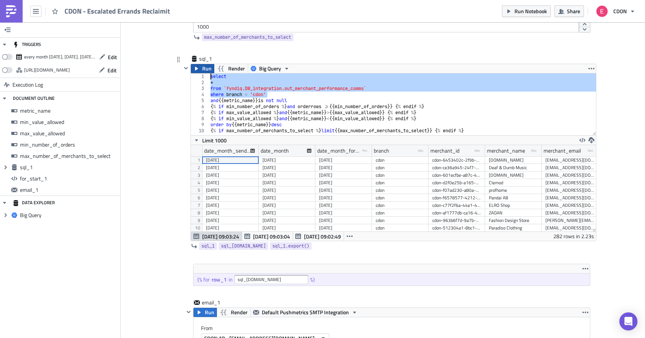
drag, startPoint x: 269, startPoint y: 96, endPoint x: 201, endPoint y: 71, distance: 73.3
click at [201, 71] on div "Run Render Big Query where branch = 'cdon' 1 2 3 4 5 6 7 8 9 10 select * from `…" at bounding box center [394, 153] width 406 height 178
paste textarea "and branch = 'cdon'"
type textarea "and branch = 'cdon'"
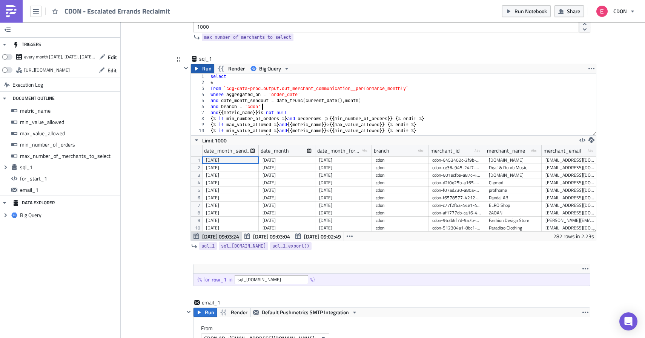
click at [202, 69] on button "Run" at bounding box center [202, 68] width 23 height 9
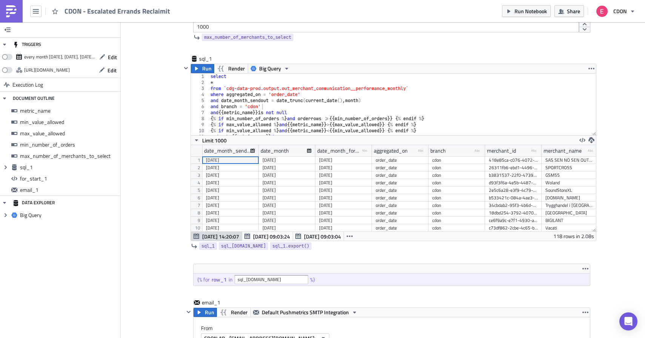
scroll to position [86, 405]
click at [162, 165] on div "Add Image CDON Merchant Communication Execution Log CDON - Escalated Errands Re…" at bounding box center [383, 253] width 525 height 1124
click at [37, 4] on div "CDON - Escalated Errands Reclaimit" at bounding box center [87, 11] width 175 height 22
click at [32, 19] on div "CDON - Escalated Errands Reclaimit" at bounding box center [87, 11] width 175 height 22
click at [35, 10] on icon "button" at bounding box center [36, 11] width 6 height 6
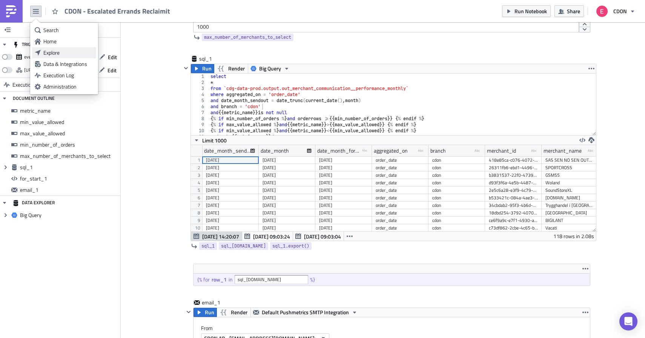
click at [49, 49] on div "Explore" at bounding box center [68, 53] width 50 height 8
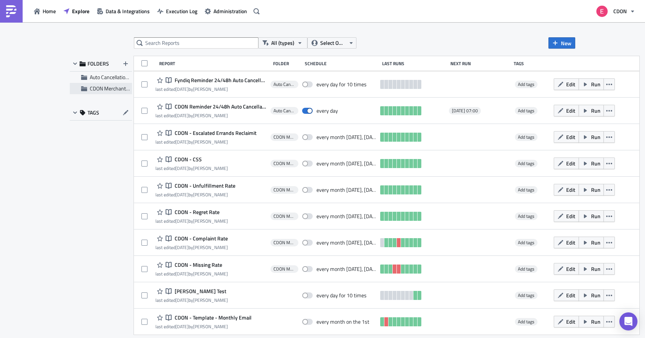
click at [108, 86] on span "CDON Merchant Communication" at bounding box center [126, 89] width 72 height 8
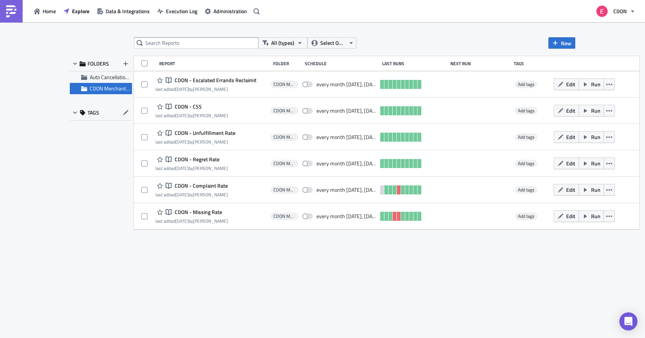
click at [216, 255] on div "All (types) Select Owner New FOLDERS Auto Cancellation Reminder CDON Merchant C…" at bounding box center [322, 180] width 513 height 287
